Goal: Task Accomplishment & Management: Use online tool/utility

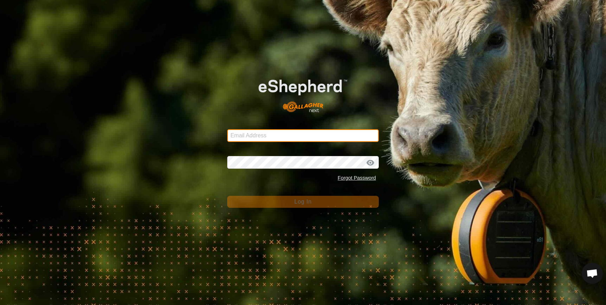
type input "[EMAIL_ADDRESS][DOMAIN_NAME]"
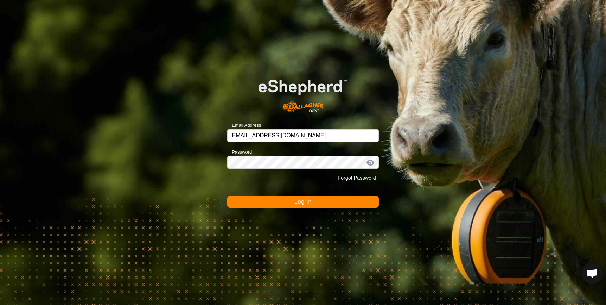
click at [269, 202] on button "Log In" at bounding box center [303, 202] width 152 height 12
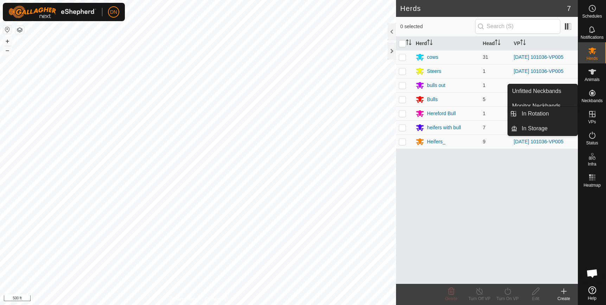
click at [590, 114] on icon at bounding box center [592, 114] width 6 height 6
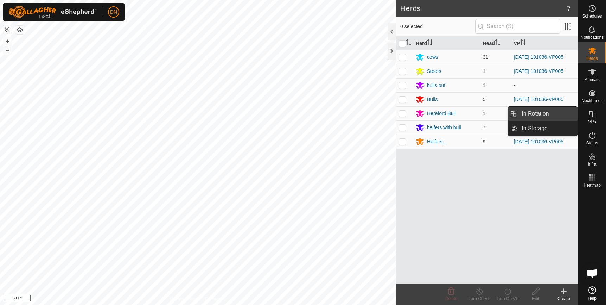
click at [553, 113] on link "In Rotation" at bounding box center [547, 114] width 60 height 14
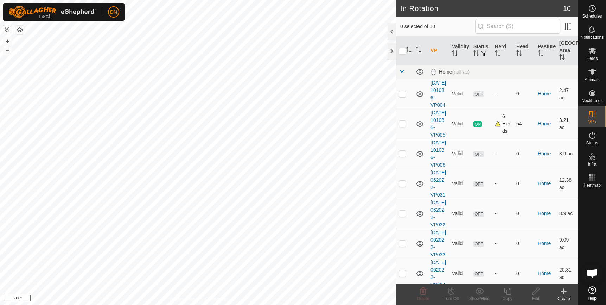
click at [399, 126] on p-checkbox at bounding box center [402, 124] width 7 height 6
checkbox input "false"
checkbox input "true"
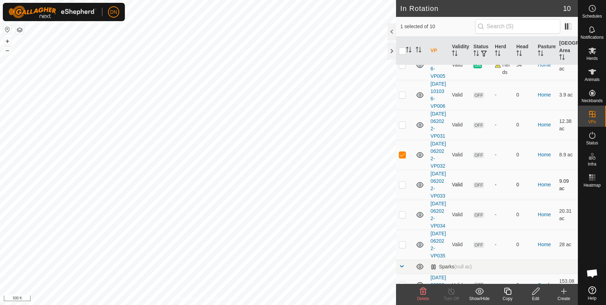
scroll to position [70, 0]
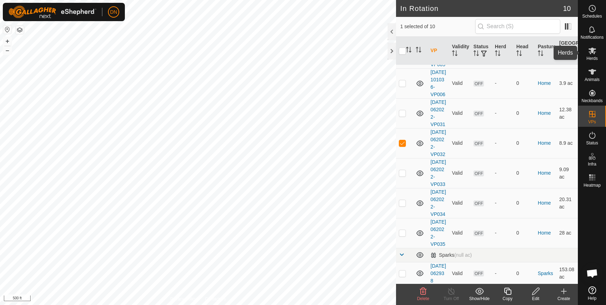
click at [590, 52] on icon at bounding box center [592, 50] width 8 height 7
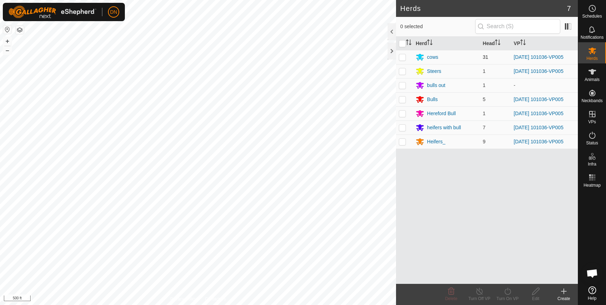
click at [401, 56] on p-checkbox at bounding box center [402, 57] width 7 height 6
checkbox input "true"
click at [397, 75] on td at bounding box center [404, 71] width 17 height 14
checkbox input "true"
click at [399, 115] on p-checkbox at bounding box center [402, 113] width 7 height 6
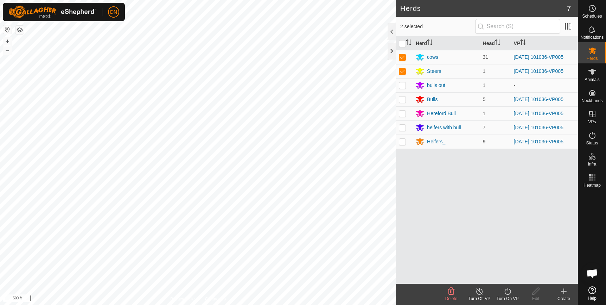
checkbox input "true"
click at [401, 128] on p-checkbox at bounding box center [402, 127] width 7 height 6
checkbox input "true"
click at [403, 140] on p-checkbox at bounding box center [402, 142] width 7 height 6
checkbox input "true"
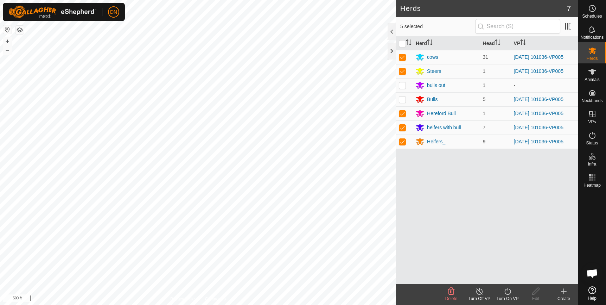
click at [482, 292] on icon at bounding box center [479, 290] width 6 height 7
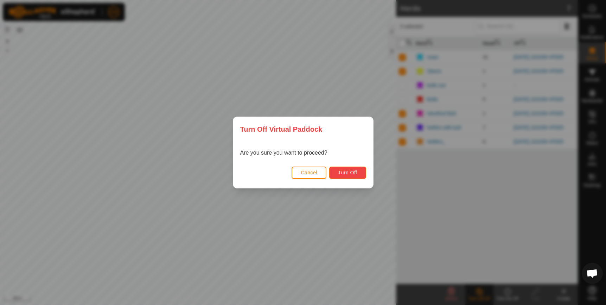
click at [342, 172] on span "Turn Off" at bounding box center [347, 172] width 19 height 6
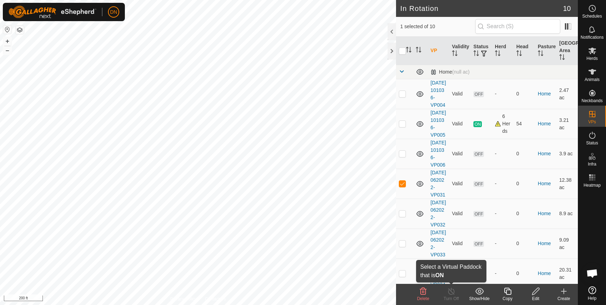
click at [452, 294] on icon at bounding box center [451, 291] width 9 height 8
click at [420, 289] on icon at bounding box center [423, 290] width 7 height 7
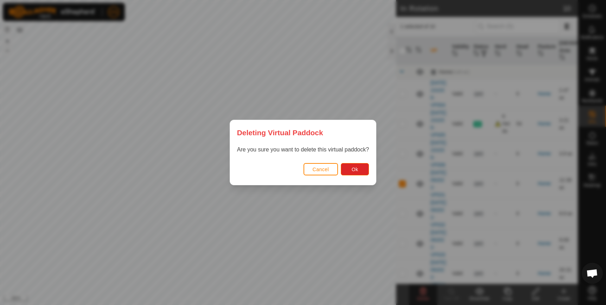
click at [355, 162] on div "Cancel Ok" at bounding box center [303, 173] width 146 height 24
click at [357, 165] on button "Ok" at bounding box center [355, 169] width 28 height 12
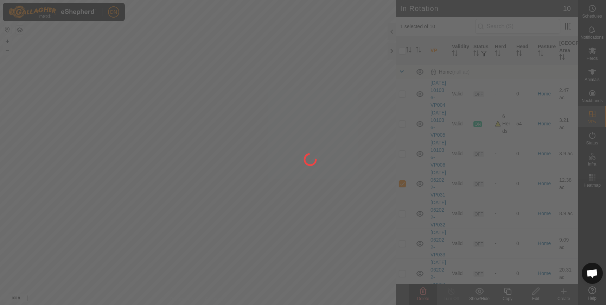
checkbox input "false"
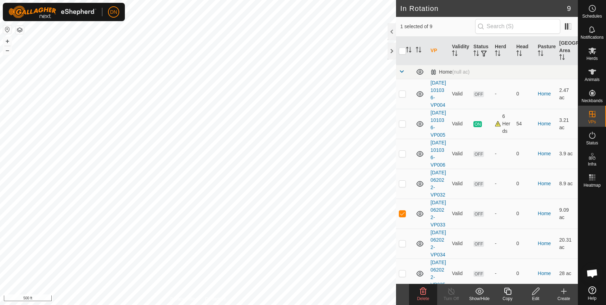
click at [423, 292] on icon at bounding box center [423, 291] width 8 height 8
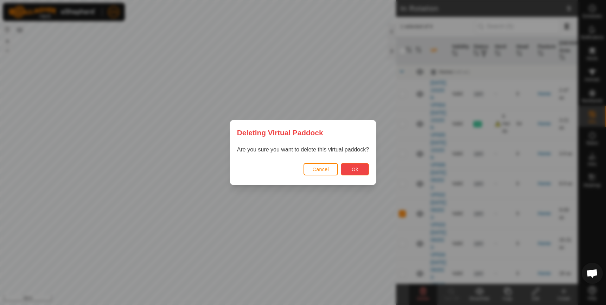
click at [363, 168] on button "Ok" at bounding box center [355, 169] width 28 height 12
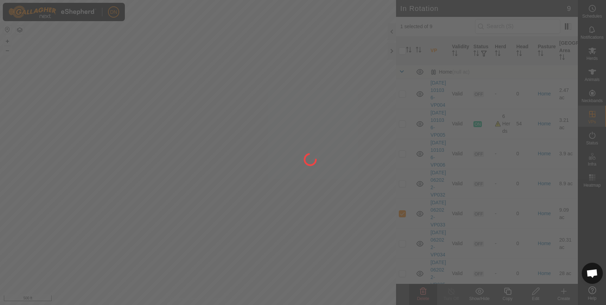
checkbox input "false"
click at [404, 97] on div at bounding box center [303, 152] width 606 height 305
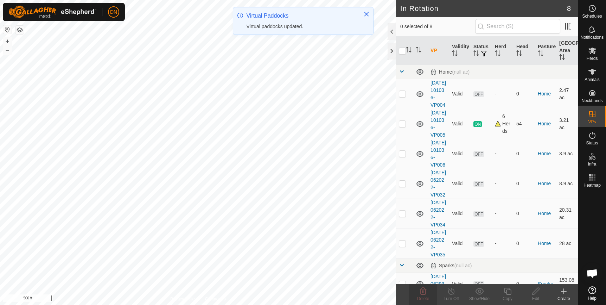
click at [402, 96] on p-checkbox at bounding box center [402, 94] width 7 height 6
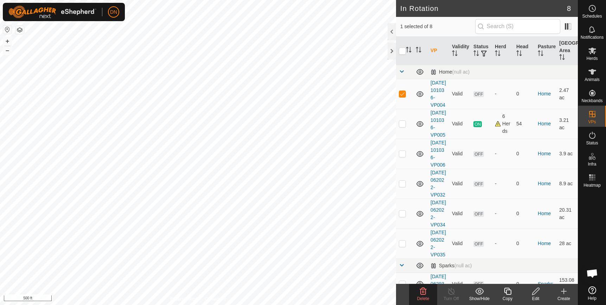
click at [424, 290] on icon at bounding box center [423, 291] width 8 height 8
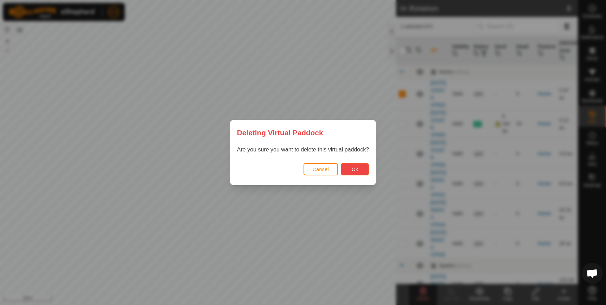
click at [359, 169] on button "Ok" at bounding box center [355, 169] width 28 height 12
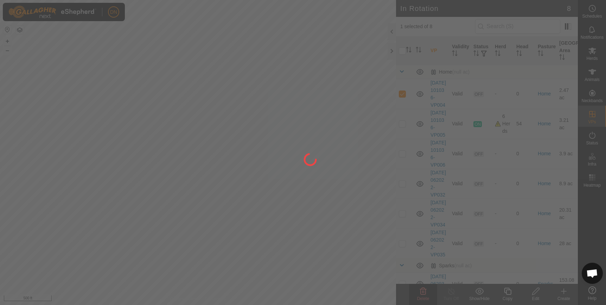
checkbox input "false"
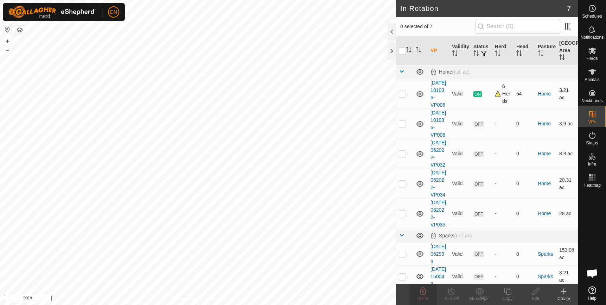
click at [399, 96] on p-checkbox at bounding box center [402, 94] width 7 height 6
checkbox input "true"
click at [592, 53] on icon at bounding box center [592, 50] width 8 height 8
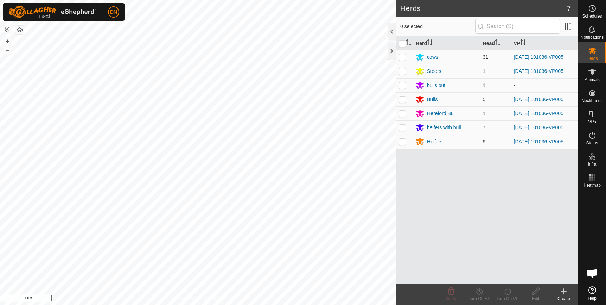
click at [405, 53] on td at bounding box center [404, 57] width 17 height 14
checkbox input "true"
click at [507, 292] on icon at bounding box center [507, 291] width 9 height 8
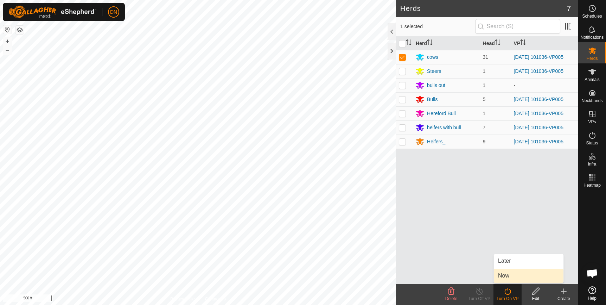
click at [506, 276] on link "Now" at bounding box center [529, 275] width 70 height 14
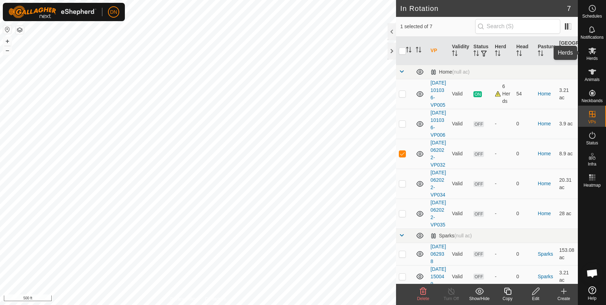
click at [590, 51] on icon at bounding box center [592, 50] width 8 height 8
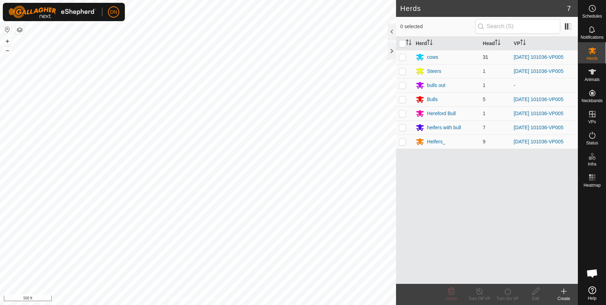
click at [402, 55] on p-checkbox at bounding box center [402, 57] width 7 height 6
checkbox input "true"
click at [403, 73] on p-checkbox at bounding box center [402, 71] width 7 height 6
checkbox input "true"
click at [401, 113] on p-checkbox at bounding box center [402, 113] width 7 height 6
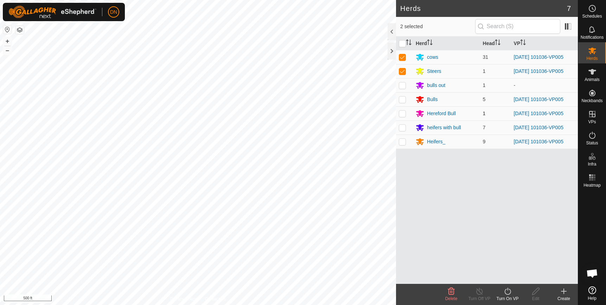
checkbox input "true"
click at [400, 129] on p-checkbox at bounding box center [402, 127] width 7 height 6
checkbox input "true"
click at [403, 144] on p-checkbox at bounding box center [402, 142] width 7 height 6
checkbox input "true"
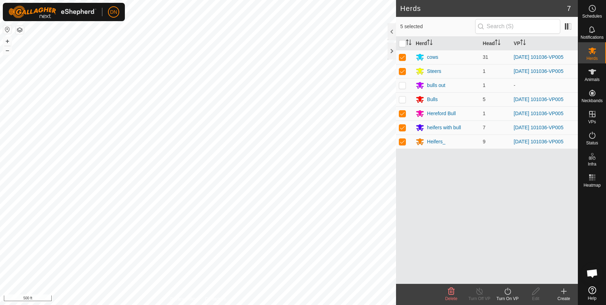
click at [505, 292] on icon at bounding box center [507, 290] width 6 height 7
click at [509, 276] on link "Now" at bounding box center [529, 275] width 70 height 14
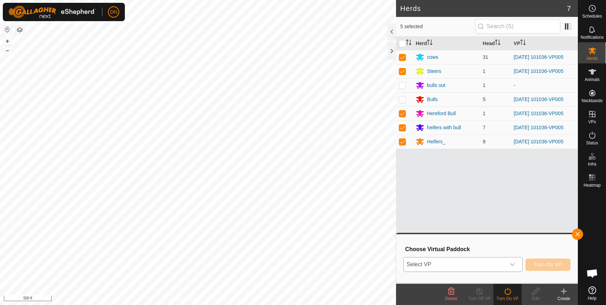
click at [519, 263] on div "dropdown trigger" at bounding box center [512, 264] width 14 height 14
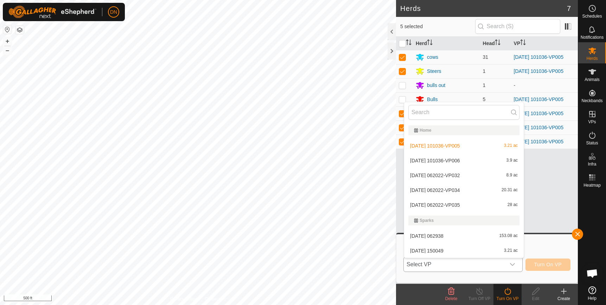
click at [419, 202] on li "[DATE] 062022-VP035 28 ac" at bounding box center [464, 205] width 120 height 14
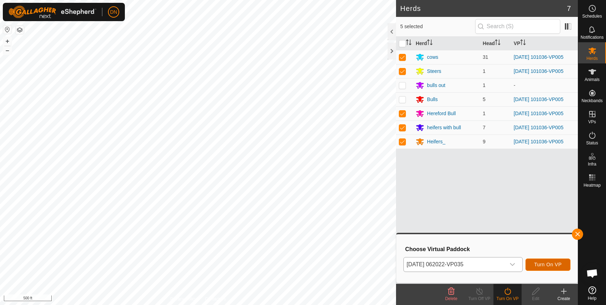
click at [557, 261] on span "Turn On VP" at bounding box center [547, 264] width 27 height 6
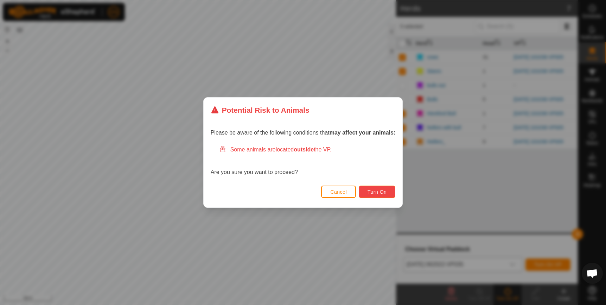
click at [384, 190] on span "Turn On" at bounding box center [376, 192] width 19 height 6
